Goal: Check status: Check status

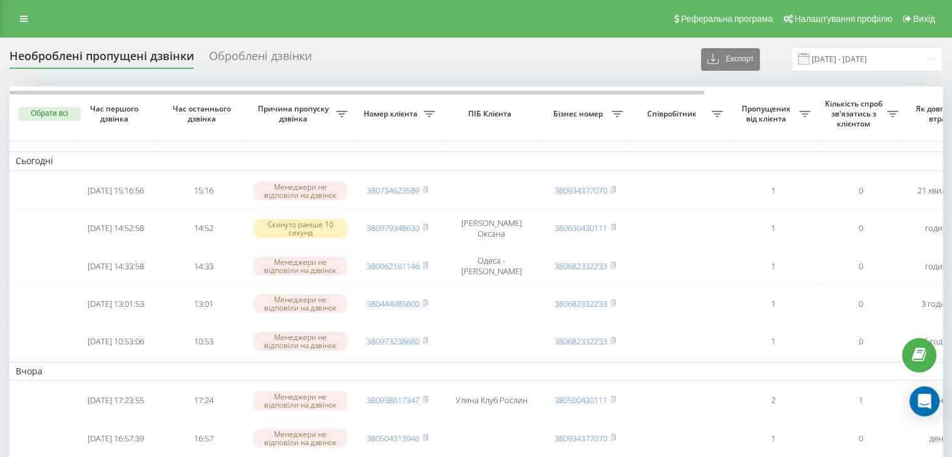
drag, startPoint x: 26, startPoint y: 14, endPoint x: 39, endPoint y: 47, distance: 35.7
click at [26, 14] on icon at bounding box center [24, 18] width 8 height 9
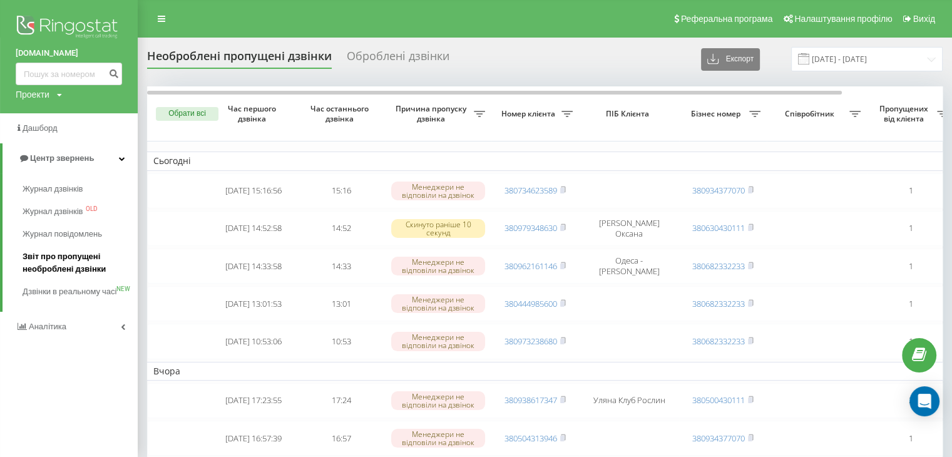
click at [49, 261] on span "Звіт про пропущені необроблені дзвінки" at bounding box center [77, 262] width 109 height 25
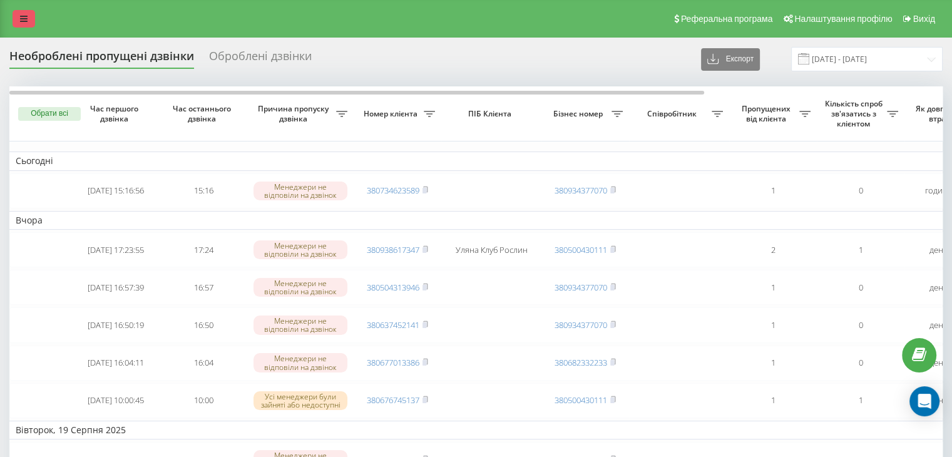
drag, startPoint x: 21, startPoint y: 20, endPoint x: 15, endPoint y: 60, distance: 40.6
click at [20, 20] on icon at bounding box center [24, 18] width 8 height 9
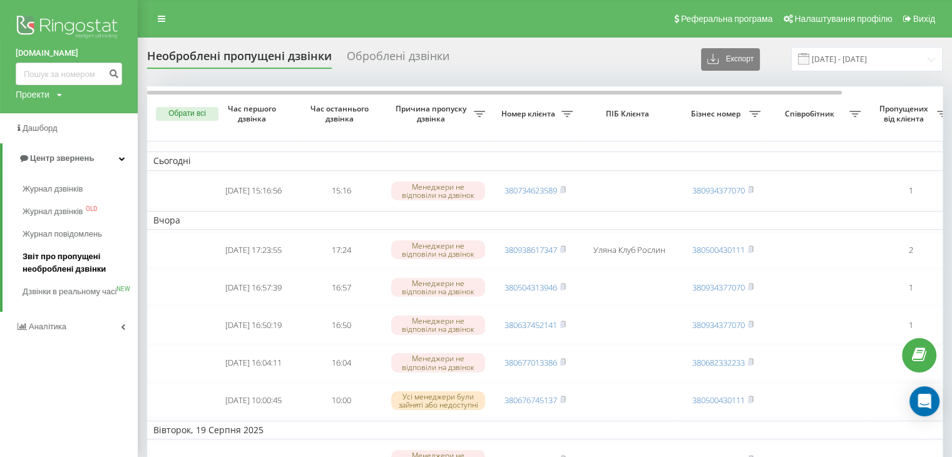
click at [58, 257] on span "Звіт про пропущені необроблені дзвінки" at bounding box center [77, 262] width 109 height 25
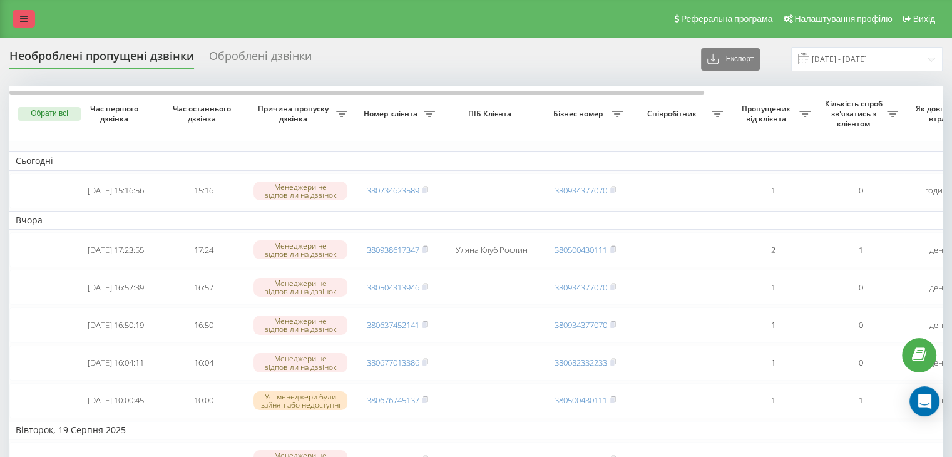
click at [23, 10] on link at bounding box center [24, 19] width 23 height 18
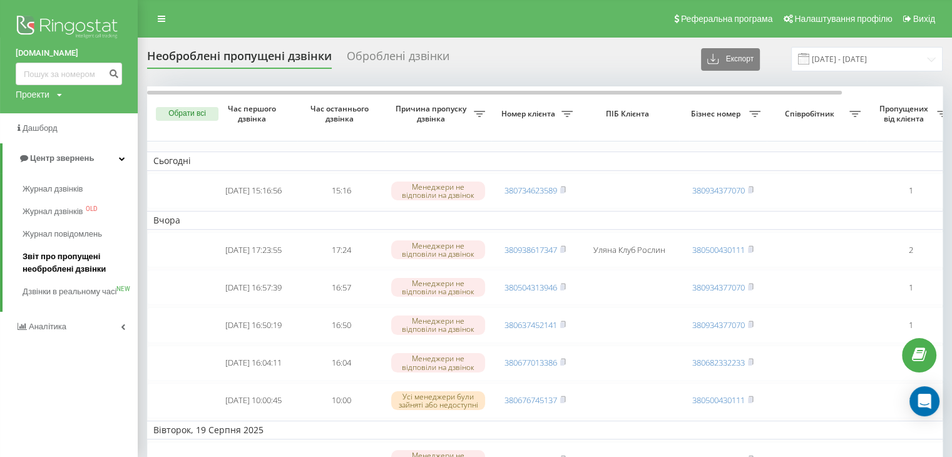
click at [43, 264] on span "Звіт про пропущені необроблені дзвінки" at bounding box center [77, 262] width 109 height 25
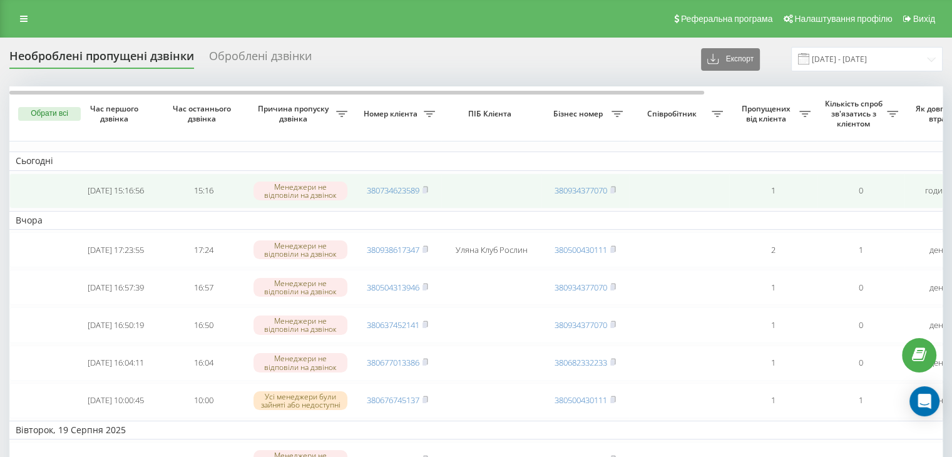
click at [430, 188] on td "380734623589" at bounding box center [398, 190] width 88 height 35
click at [426, 186] on icon at bounding box center [426, 190] width 6 height 8
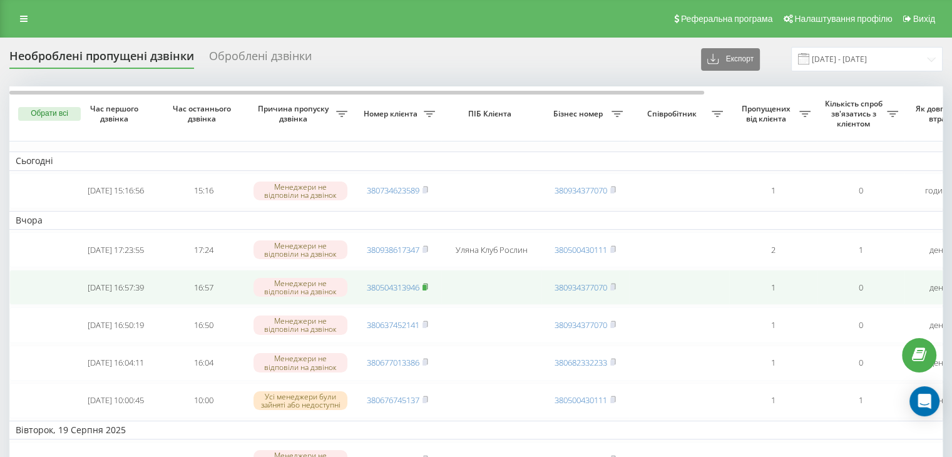
click at [428, 286] on icon at bounding box center [426, 287] width 6 height 8
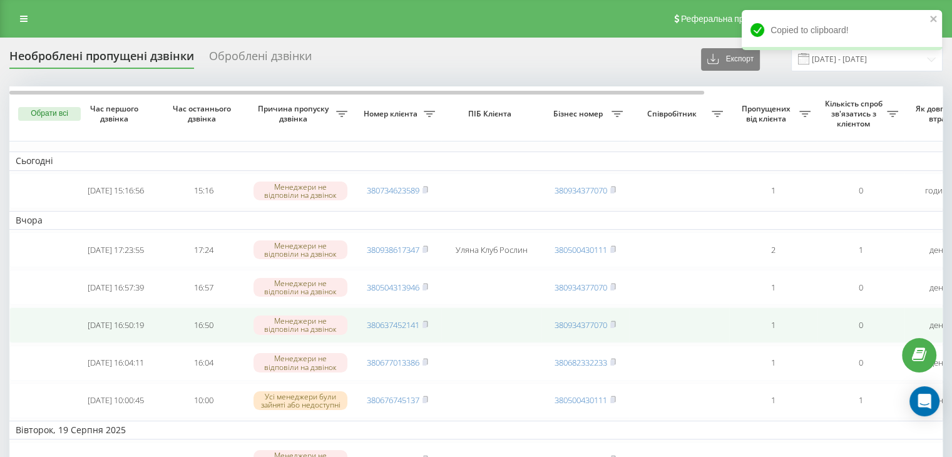
drag, startPoint x: 428, startPoint y: 324, endPoint x: 431, endPoint y: 334, distance: 10.5
click at [426, 324] on rect at bounding box center [425, 325] width 4 height 6
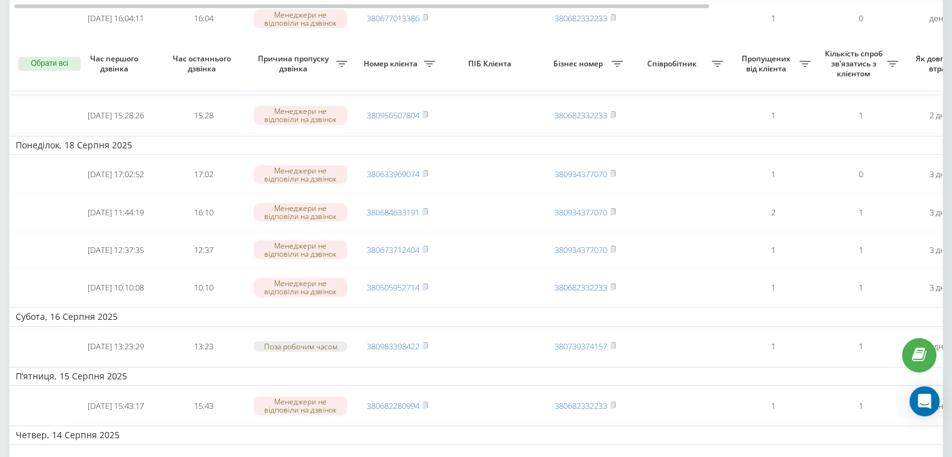
scroll to position [250, 0]
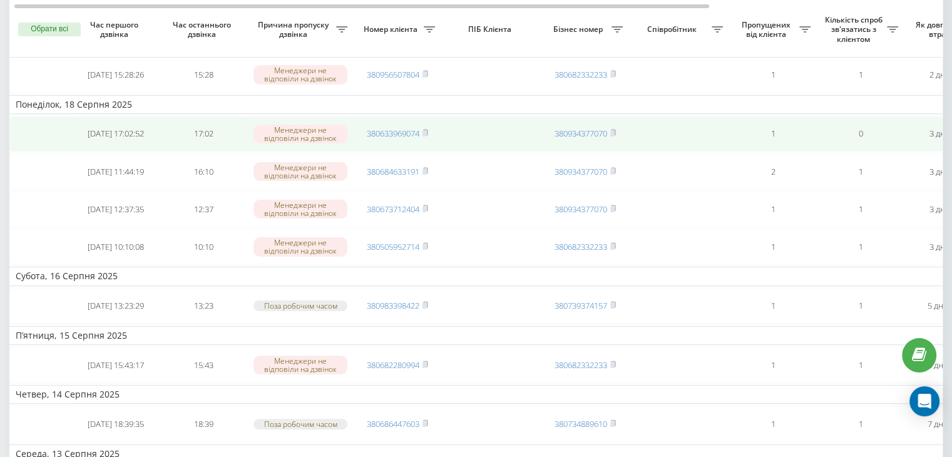
click at [430, 131] on td "380633969074" at bounding box center [398, 133] width 88 height 35
click at [425, 131] on rect at bounding box center [425, 134] width 4 height 6
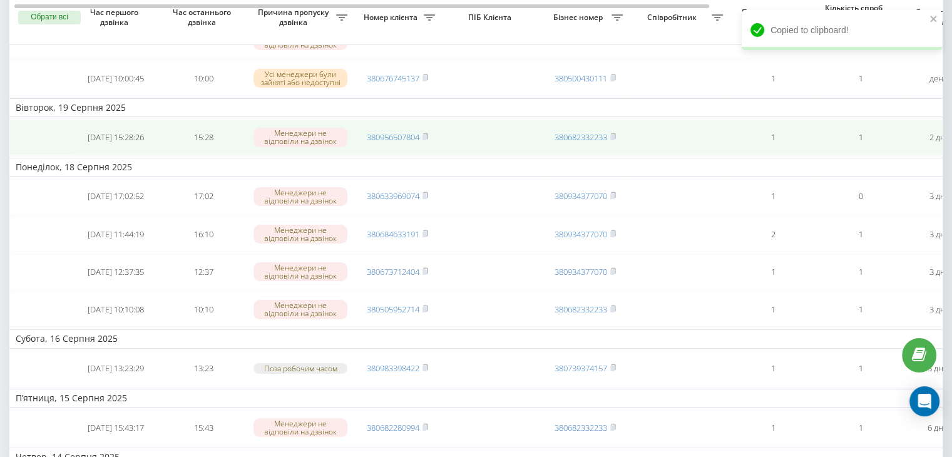
scroll to position [0, 0]
